Goal: Task Accomplishment & Management: Manage account settings

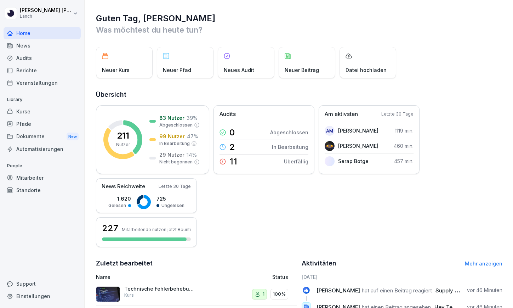
click at [42, 58] on div "Audits" at bounding box center [42, 58] width 77 height 12
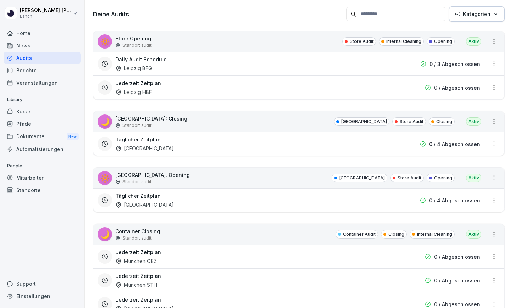
scroll to position [103, 0]
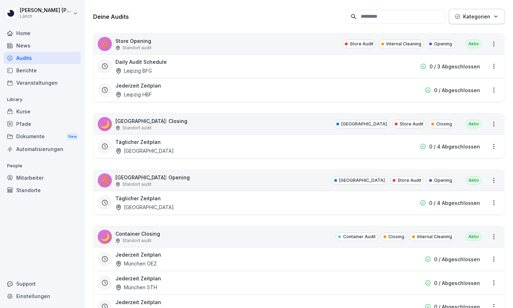
click at [238, 42] on div "🔅 Store Opening Standort audit Store Audit Internal Cleaning Opening Aktiv" at bounding box center [298, 44] width 411 height 21
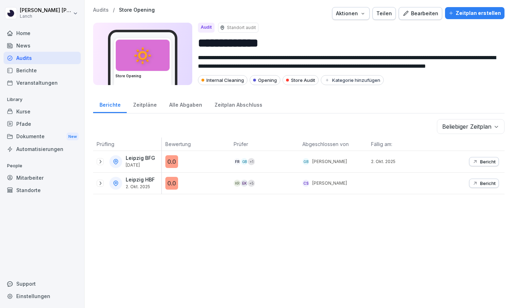
click at [62, 56] on div "Audits" at bounding box center [42, 58] width 77 height 12
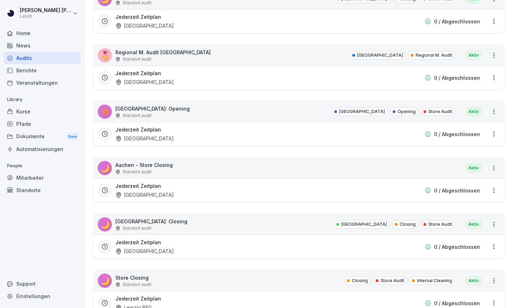
scroll to position [1360, 0]
click at [174, 169] on div "🌙 [GEOGRAPHIC_DATA] - Store Closing Standort audit Aktiv" at bounding box center [298, 167] width 411 height 21
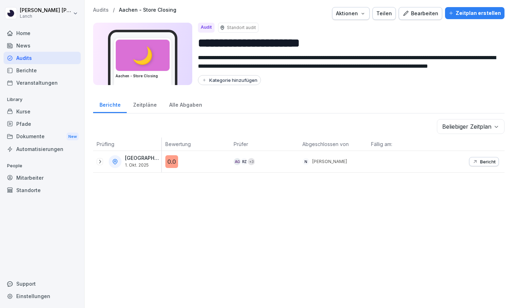
click at [100, 161] on icon at bounding box center [100, 162] width 6 height 6
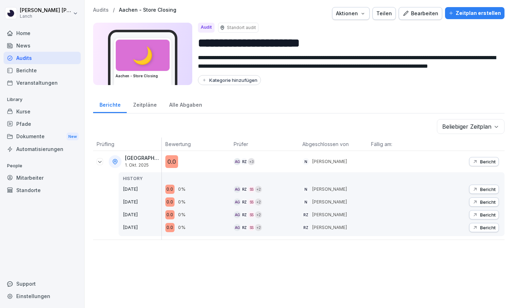
click at [176, 105] on div "Alle Abgaben" at bounding box center [185, 104] width 45 height 18
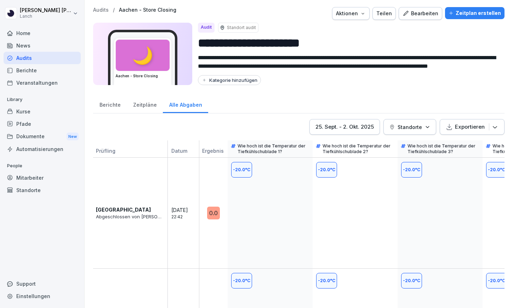
click at [143, 104] on div "Zeitpläne" at bounding box center [145, 104] width 36 height 18
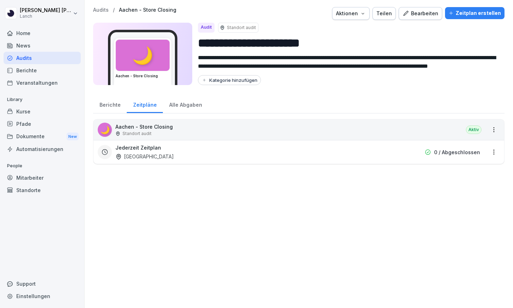
click at [112, 103] on div "Berichte" at bounding box center [110, 104] width 34 height 18
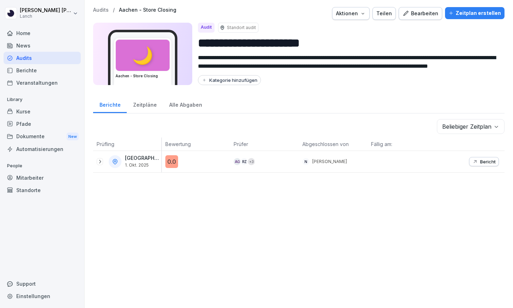
click at [98, 161] on icon at bounding box center [100, 162] width 6 height 6
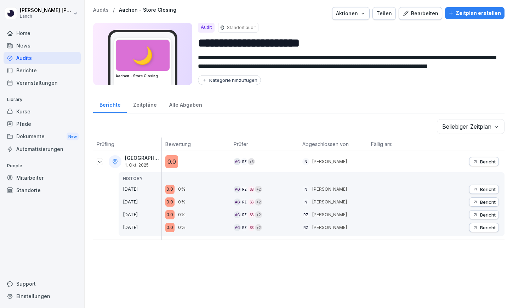
click at [35, 59] on div "Audits" at bounding box center [42, 58] width 77 height 12
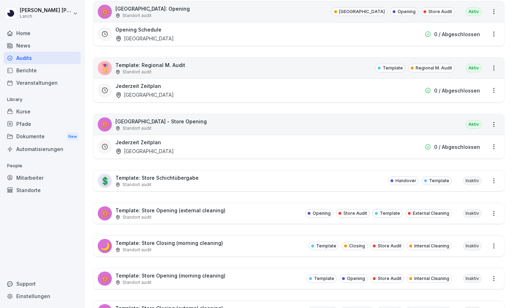
scroll to position [1823, 0]
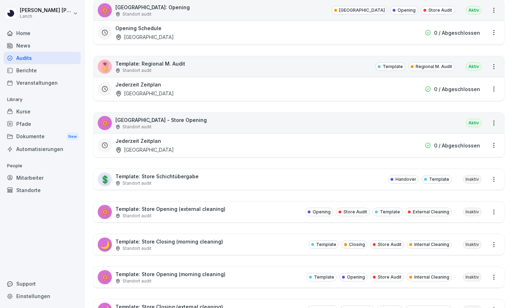
click at [181, 121] on div "🔅 [GEOGRAPHIC_DATA] - Store Opening Standort audit Aktiv" at bounding box center [298, 123] width 411 height 21
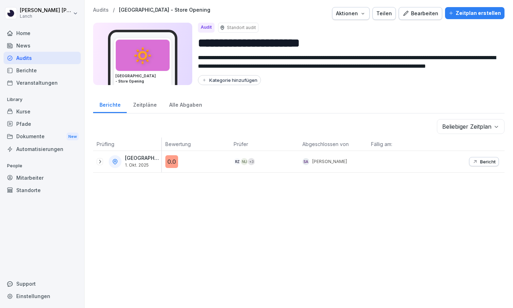
click at [98, 161] on icon at bounding box center [100, 162] width 6 height 6
